Goal: Information Seeking & Learning: Learn about a topic

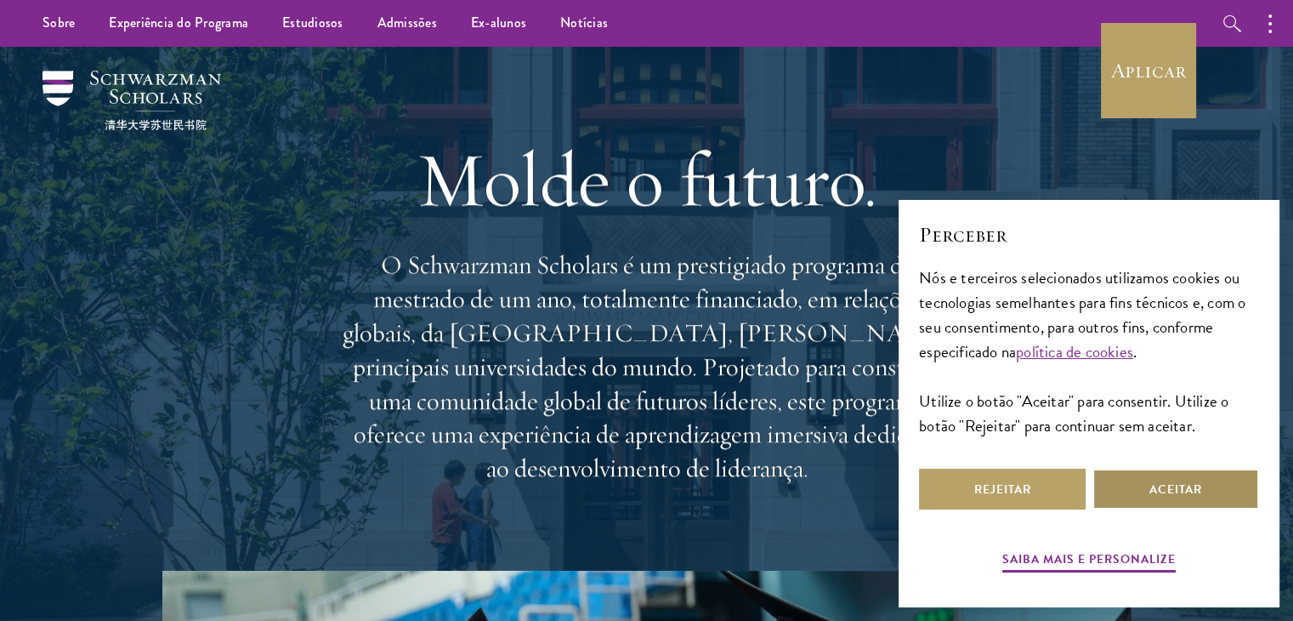
click at [1125, 494] on button "Aceitar" at bounding box center [1176, 489] width 167 height 41
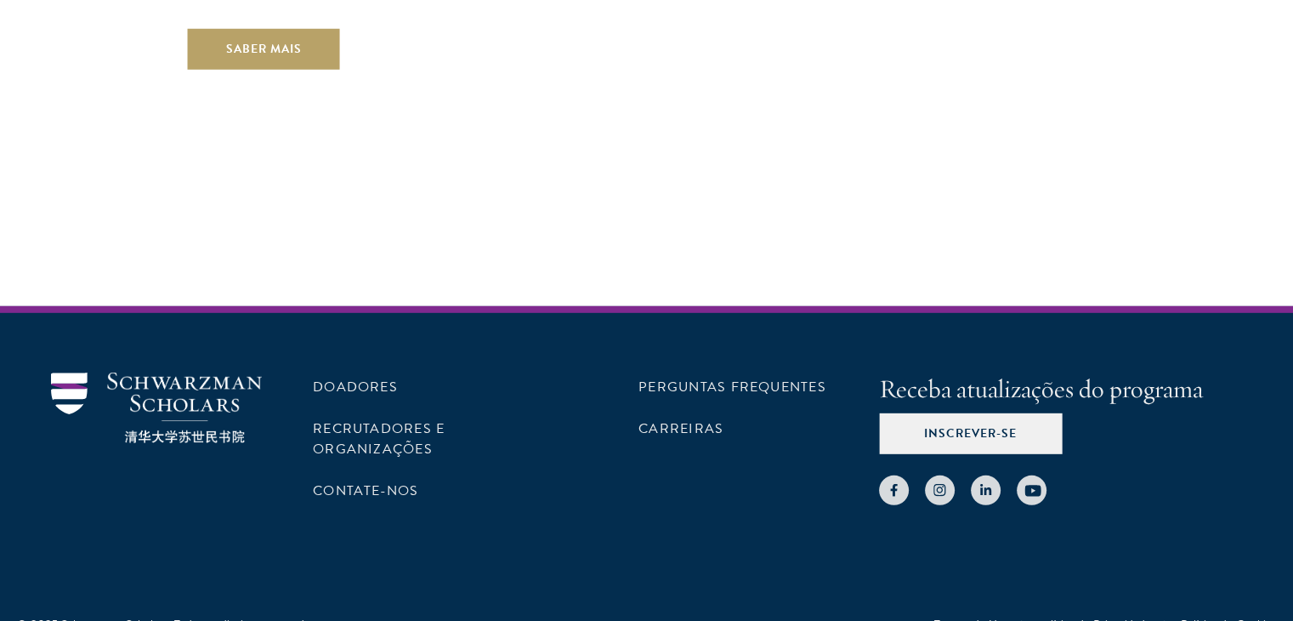
scroll to position [5063, 0]
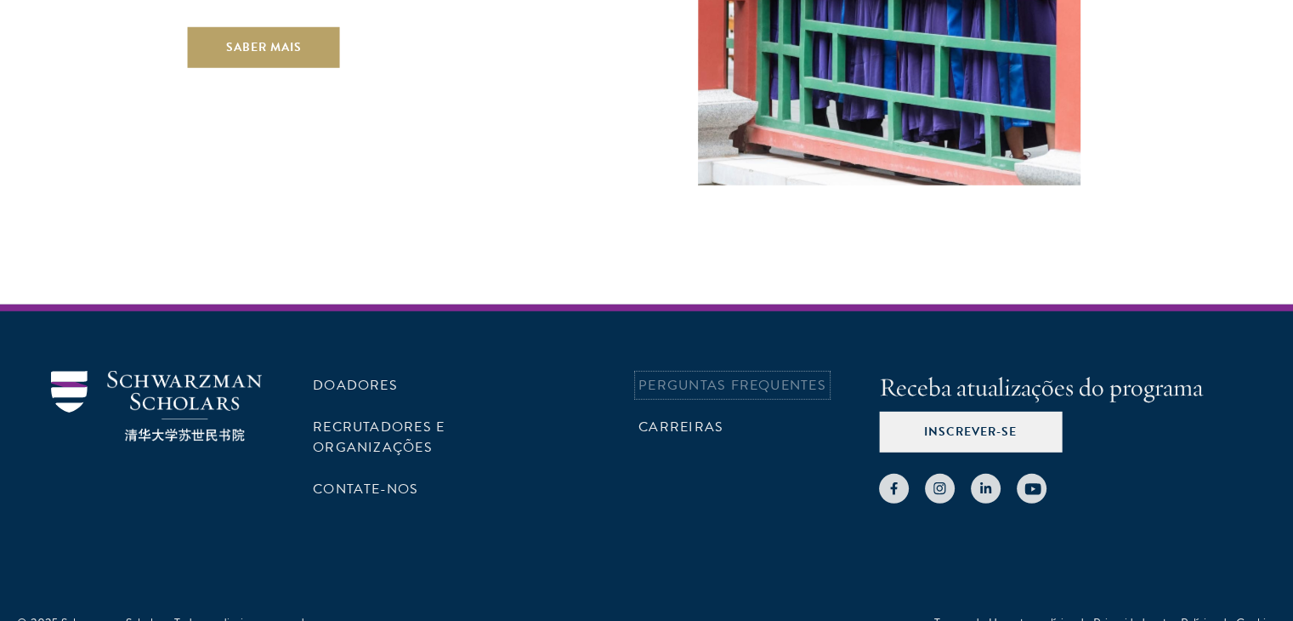
click at [658, 375] on font "Perguntas frequentes" at bounding box center [733, 385] width 188 height 20
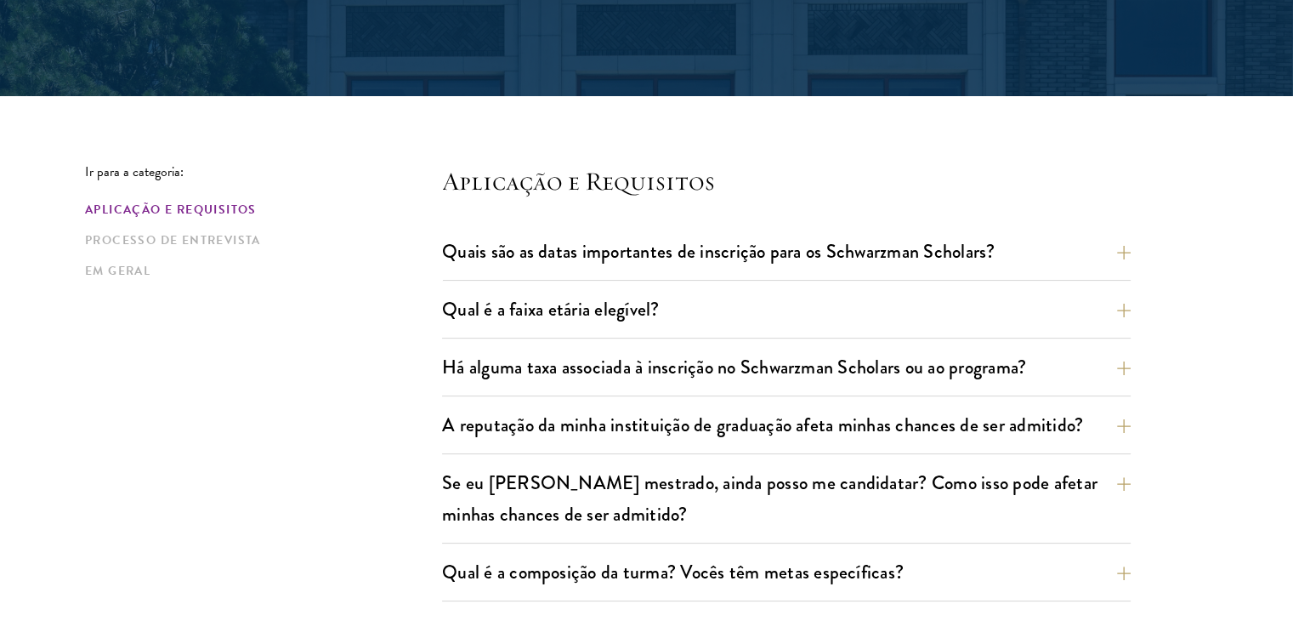
scroll to position [340, 0]
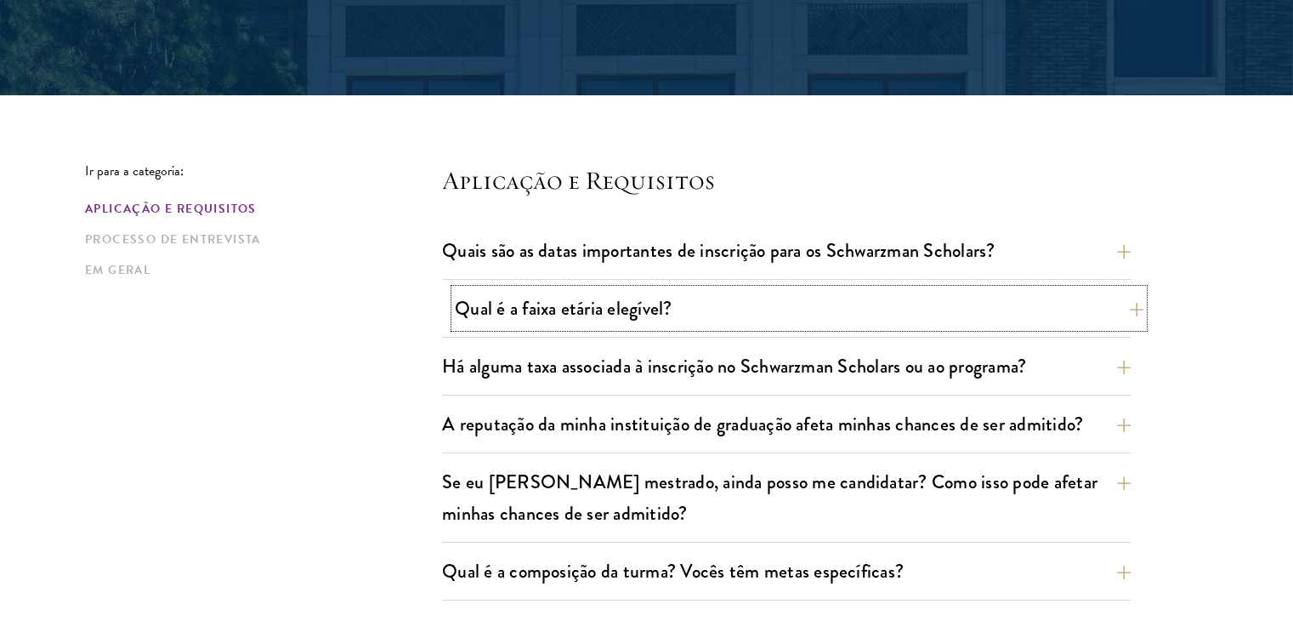
click at [514, 315] on font "Qual é a faixa etária elegível?" at bounding box center [564, 308] width 218 height 28
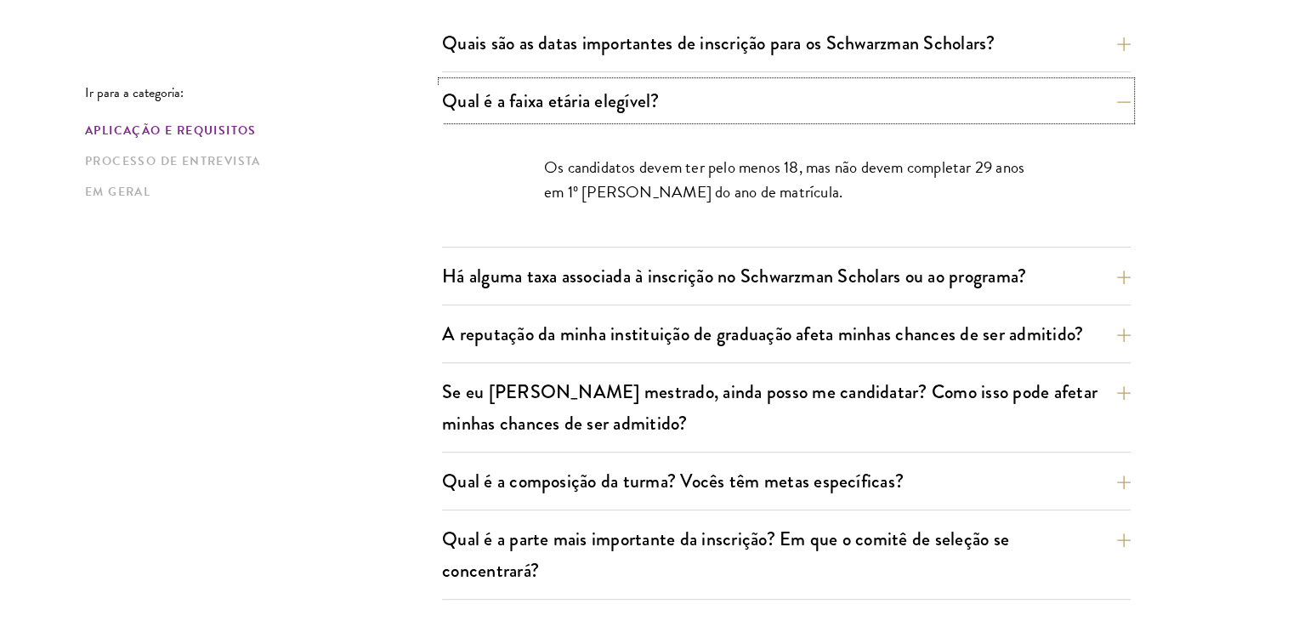
scroll to position [595, 0]
